Goal: Find specific page/section: Find specific page/section

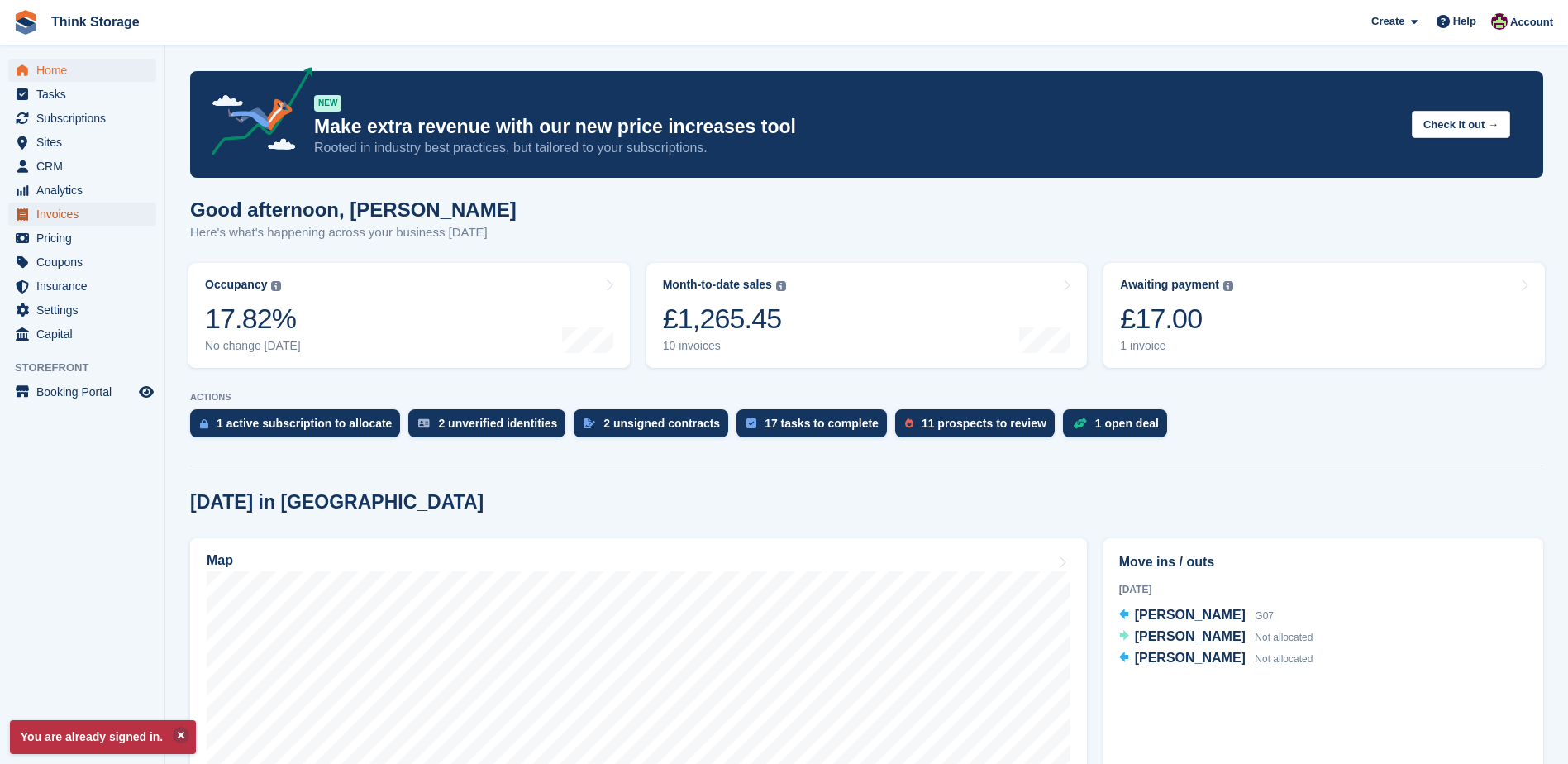
click at [63, 210] on span "Invoices" at bounding box center [86, 214] width 99 height 23
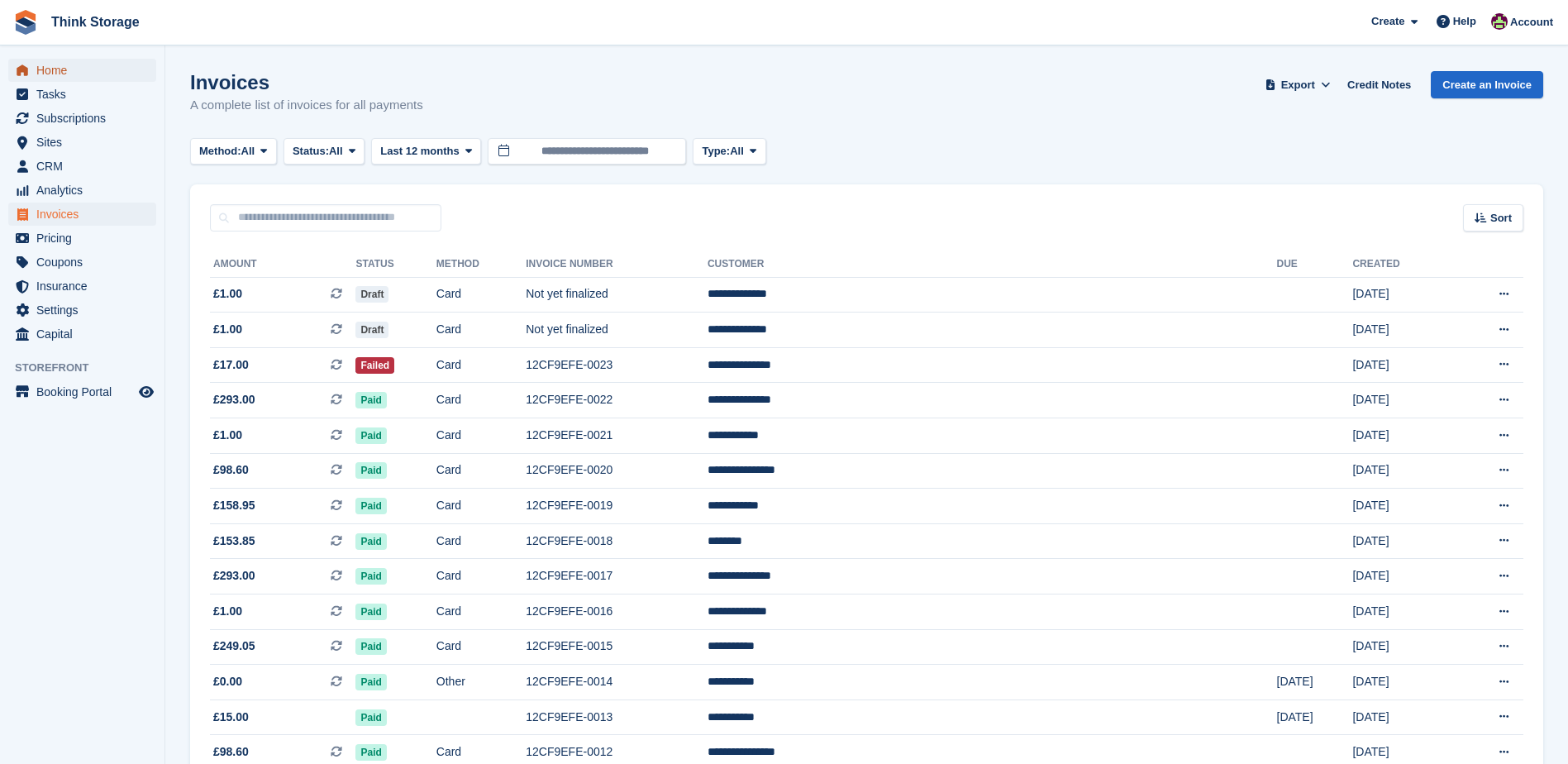
click at [51, 69] on span "Home" at bounding box center [86, 70] width 99 height 23
